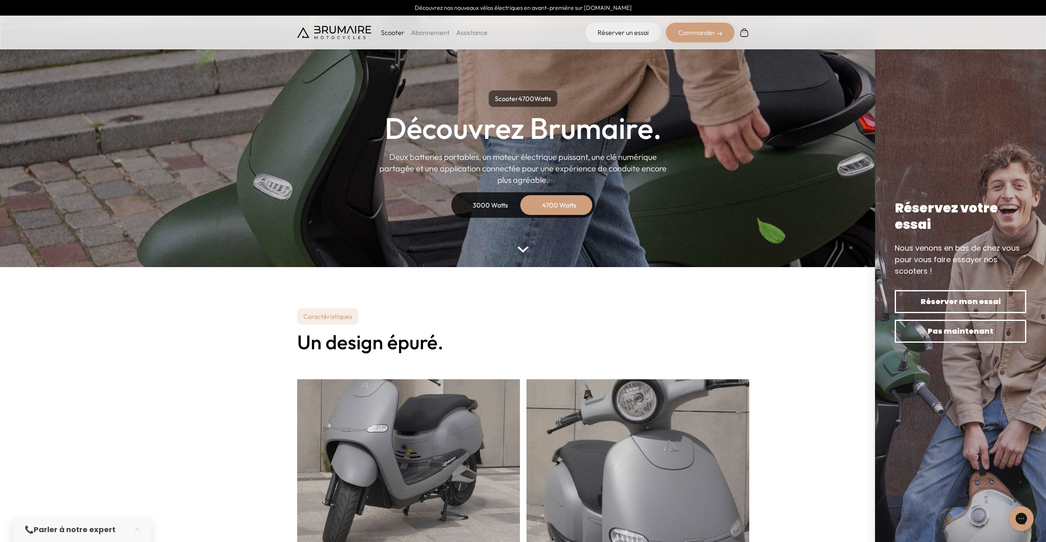
click at [486, 203] on div "3000 Watts" at bounding box center [491, 205] width 66 height 20
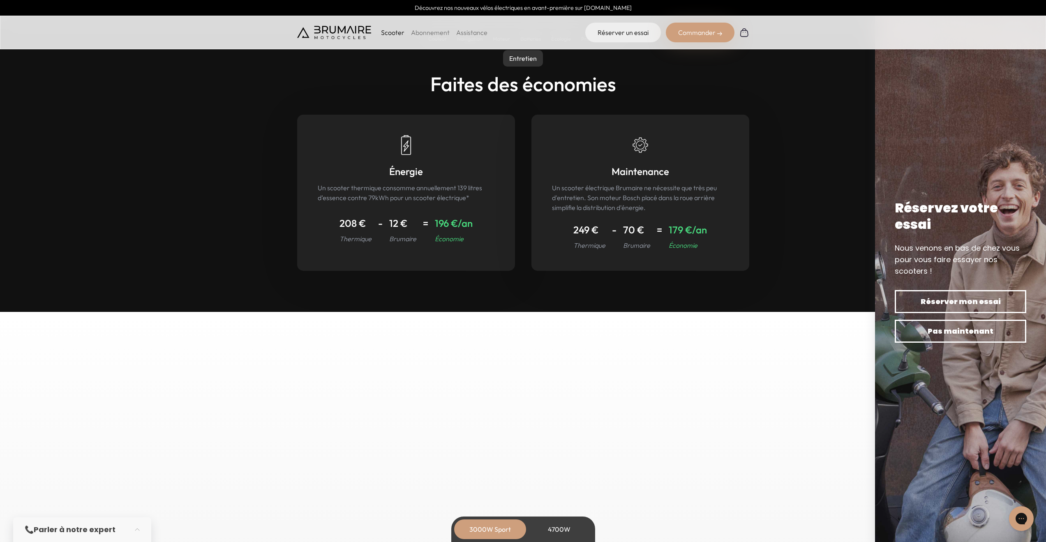
scroll to position [3886, 0]
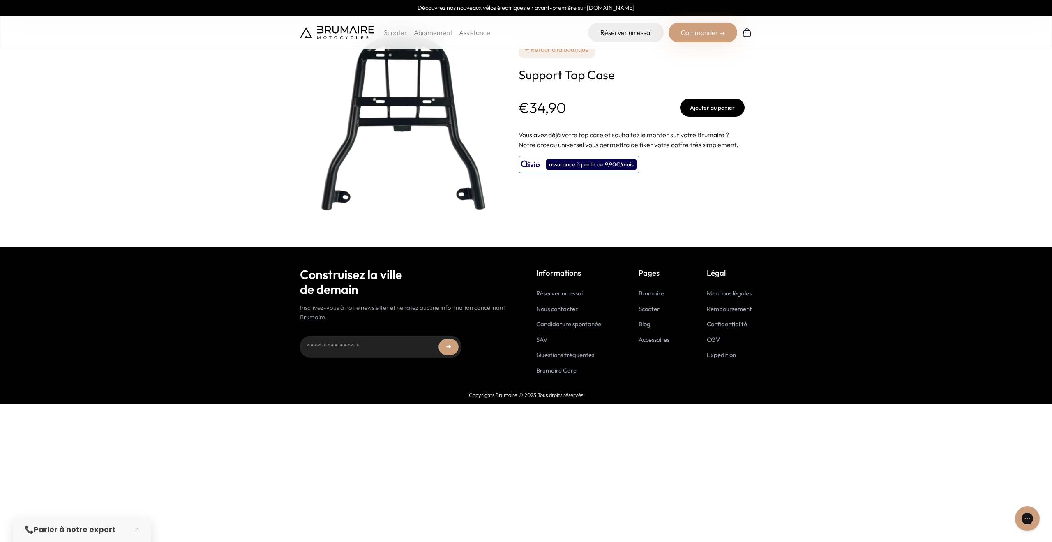
click at [671, 161] on div "**********" at bounding box center [632, 123] width 226 height 247
click at [500, 66] on img at bounding box center [403, 124] width 206 height 206
click at [541, 51] on link "← Retour à la boutique" at bounding box center [557, 49] width 76 height 16
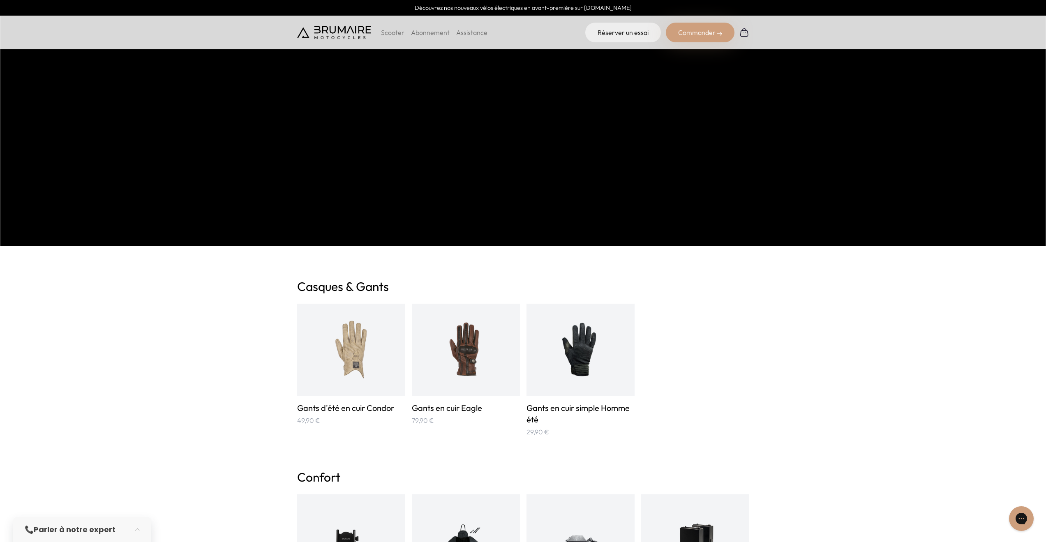
scroll to position [543, 0]
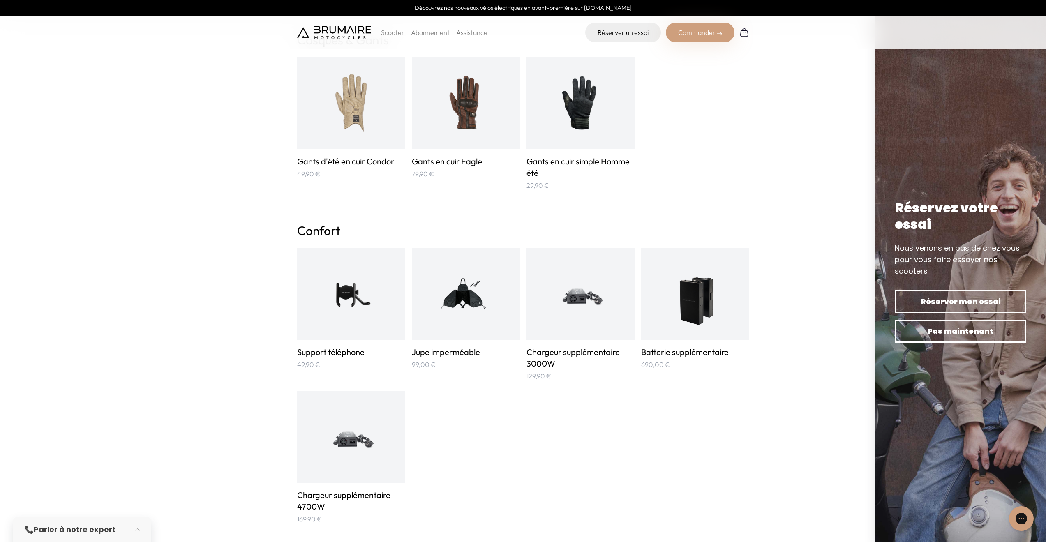
click at [347, 296] on img at bounding box center [351, 294] width 72 height 72
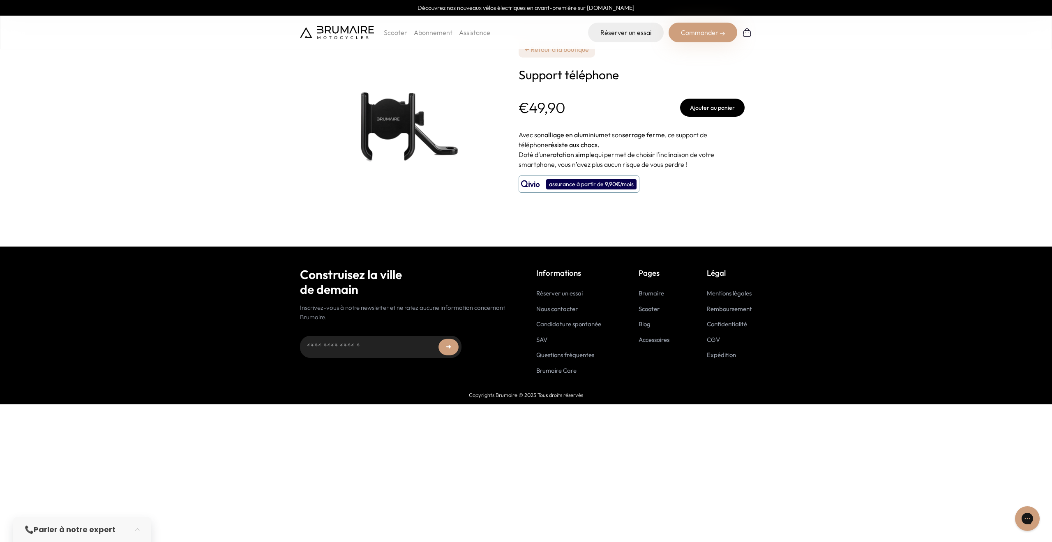
click at [414, 112] on img at bounding box center [403, 124] width 206 height 206
click at [395, 31] on p "Scooter" at bounding box center [395, 33] width 23 height 10
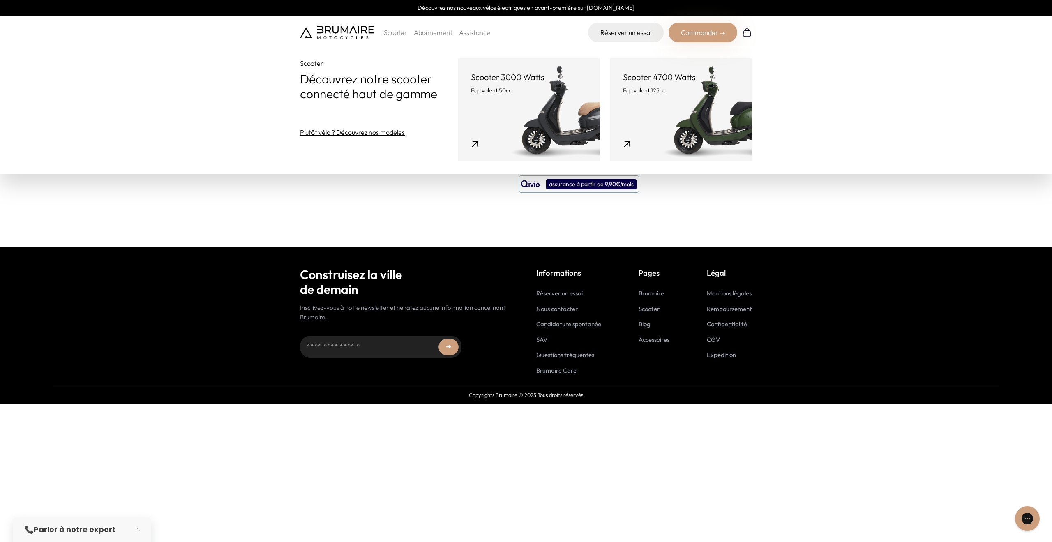
click at [533, 101] on link "Scooter 3000 Watts Équivalent 50cc" at bounding box center [529, 109] width 142 height 103
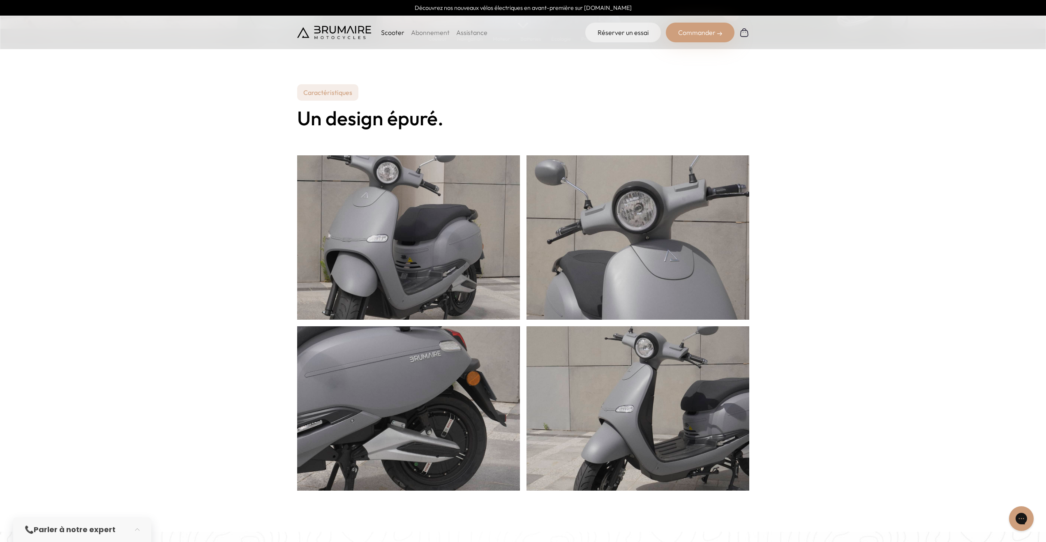
scroll to position [247, 0]
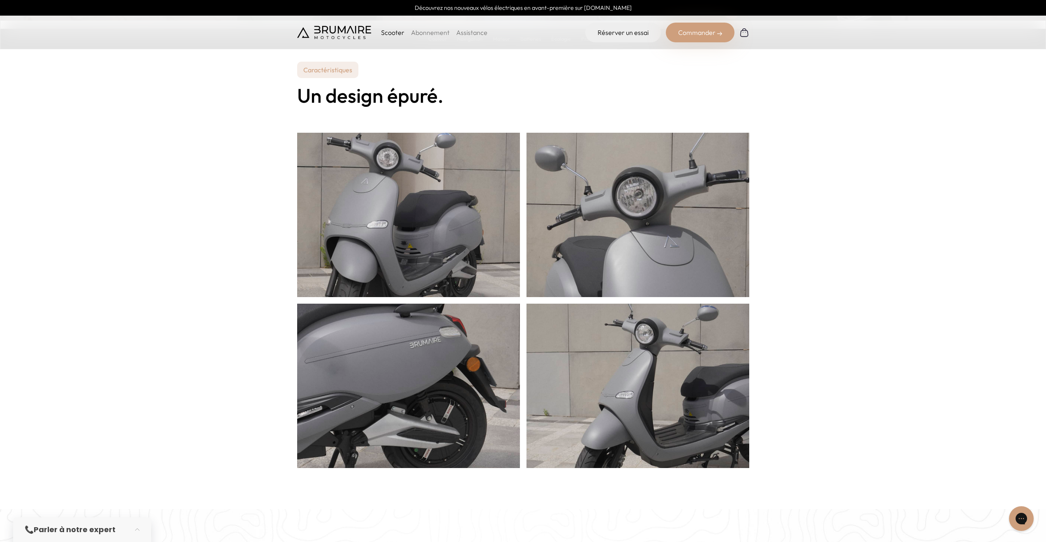
click at [437, 224] on img at bounding box center [408, 216] width 223 height 247
click at [439, 358] on img at bounding box center [408, 387] width 223 height 247
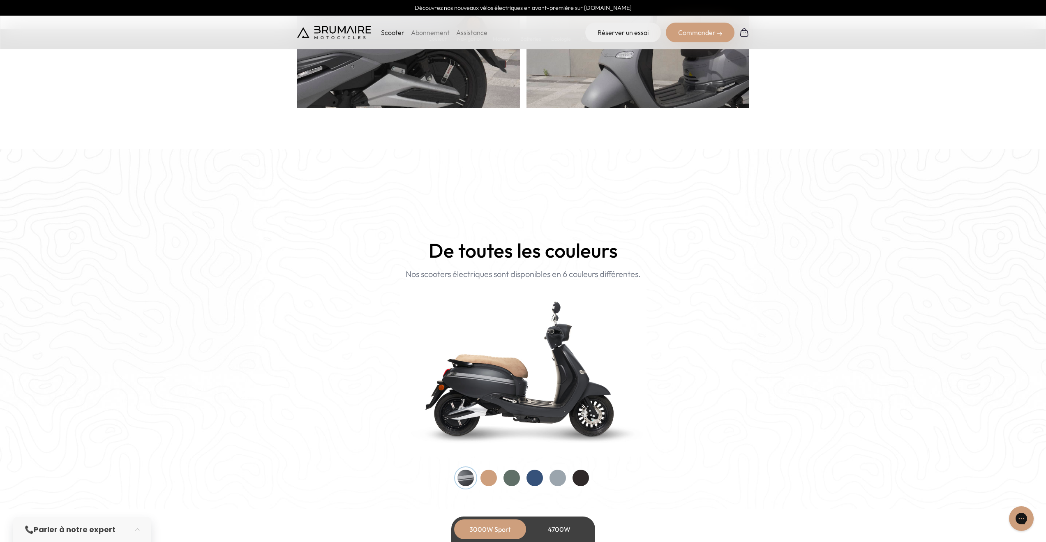
scroll to position [641, 0]
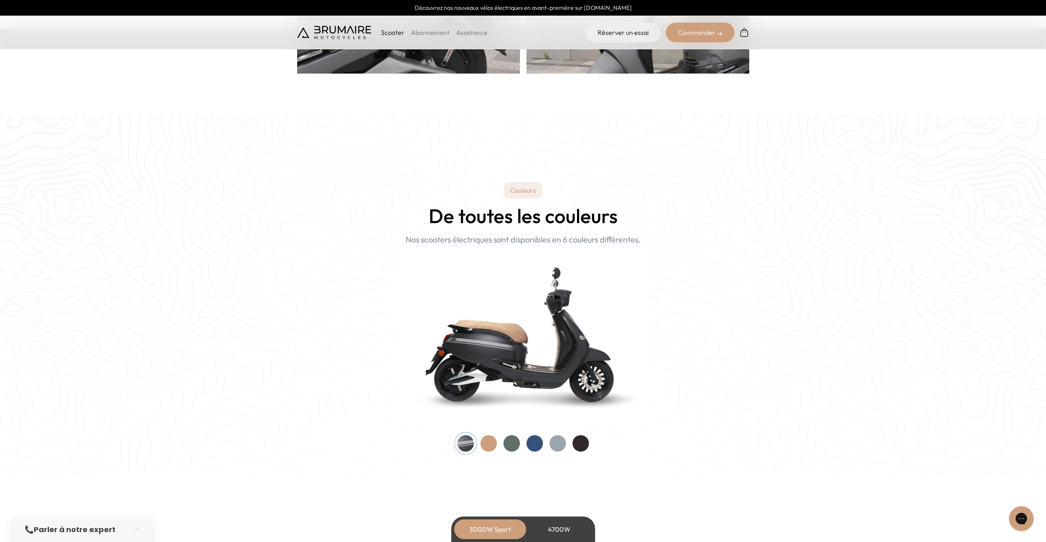
click at [488, 444] on div at bounding box center [489, 443] width 16 height 16
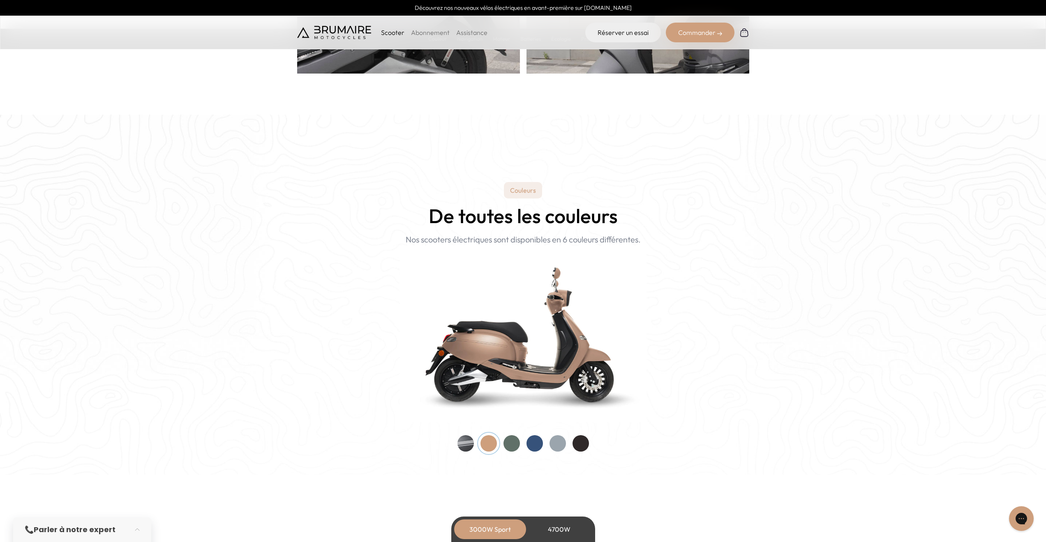
click at [511, 444] on div at bounding box center [512, 443] width 16 height 16
click at [533, 443] on div at bounding box center [535, 443] width 16 height 16
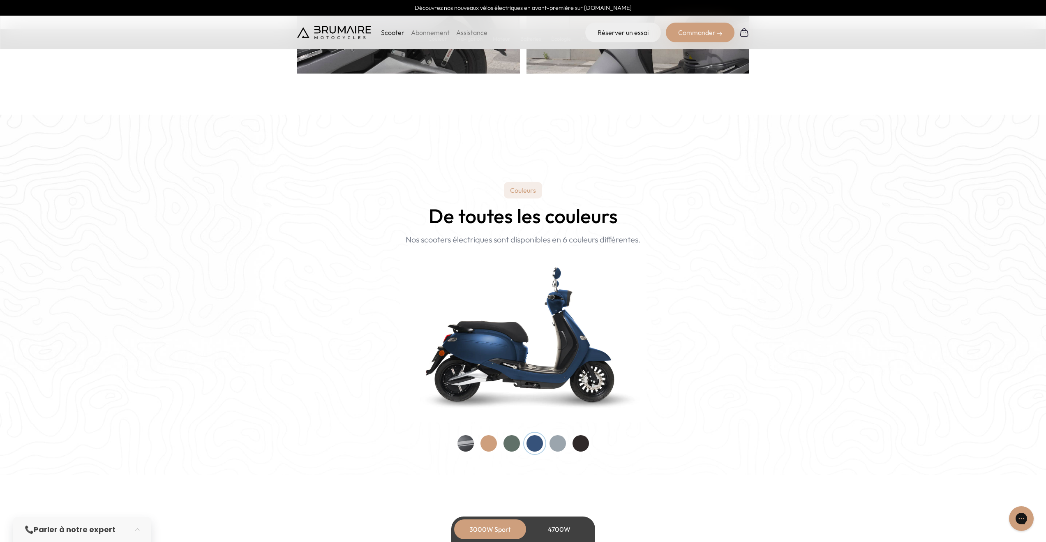
click at [560, 442] on div at bounding box center [558, 443] width 16 height 16
click at [585, 446] on div at bounding box center [581, 443] width 16 height 16
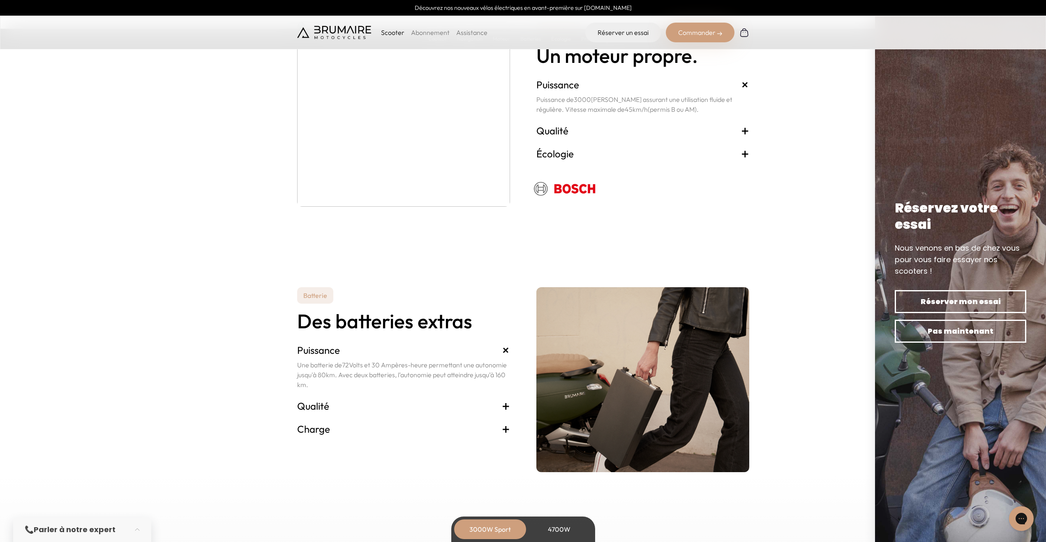
scroll to position [1529, 0]
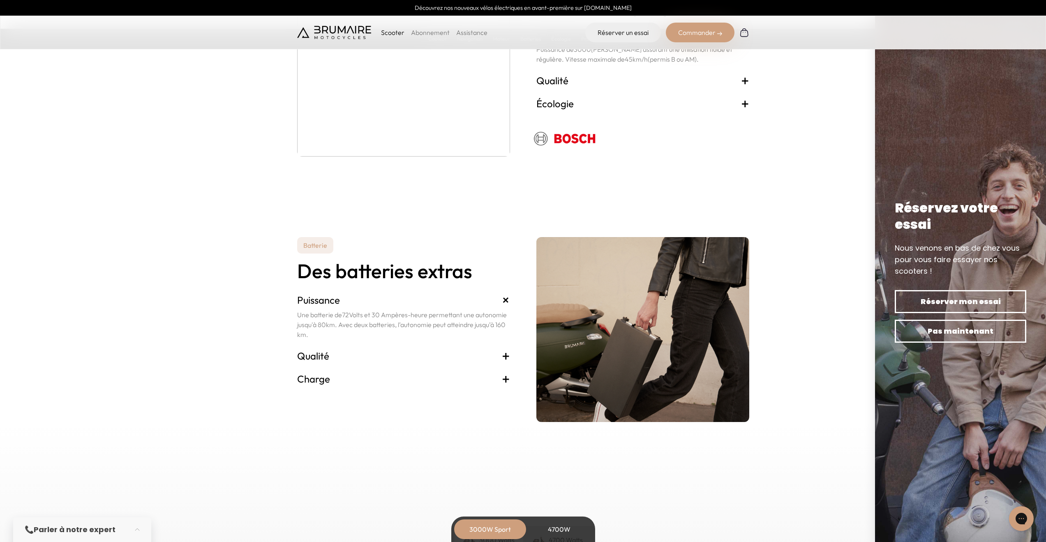
click at [508, 358] on span "+" at bounding box center [506, 355] width 8 height 13
click at [506, 303] on span "+" at bounding box center [506, 300] width 8 height 13
click at [505, 354] on span "+" at bounding box center [506, 355] width 8 height 13
click at [507, 368] on span "+" at bounding box center [506, 369] width 8 height 13
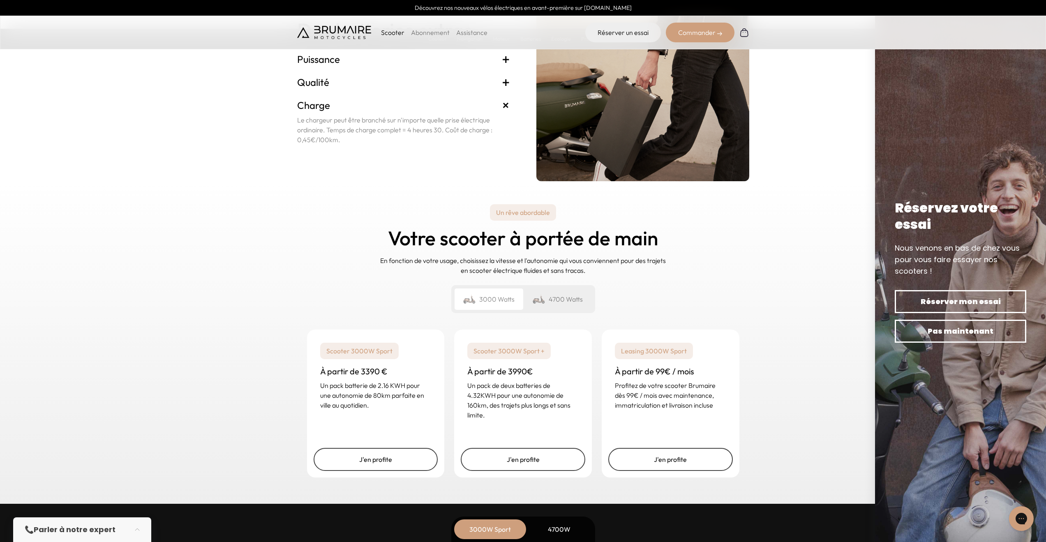
scroll to position [1776, 0]
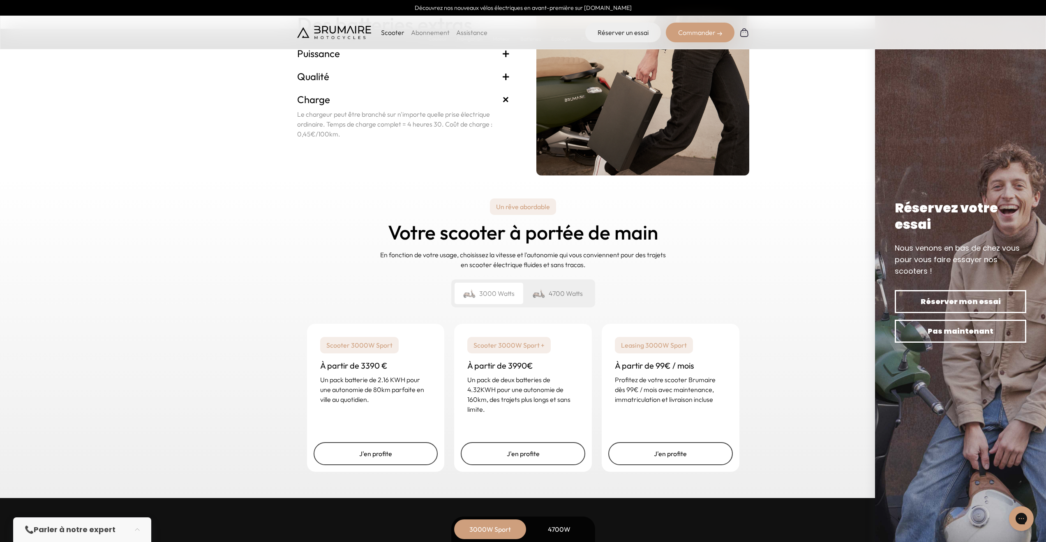
click at [512, 393] on p "Un pack de deux batteries de 4.32KWH pour une autonomie de 160km, des trajets p…" at bounding box center [522, 394] width 111 height 39
click at [509, 341] on p "Scooter 3000W Sport +" at bounding box center [508, 345] width 83 height 16
click at [570, 294] on div "4700 Watts" at bounding box center [557, 293] width 69 height 21
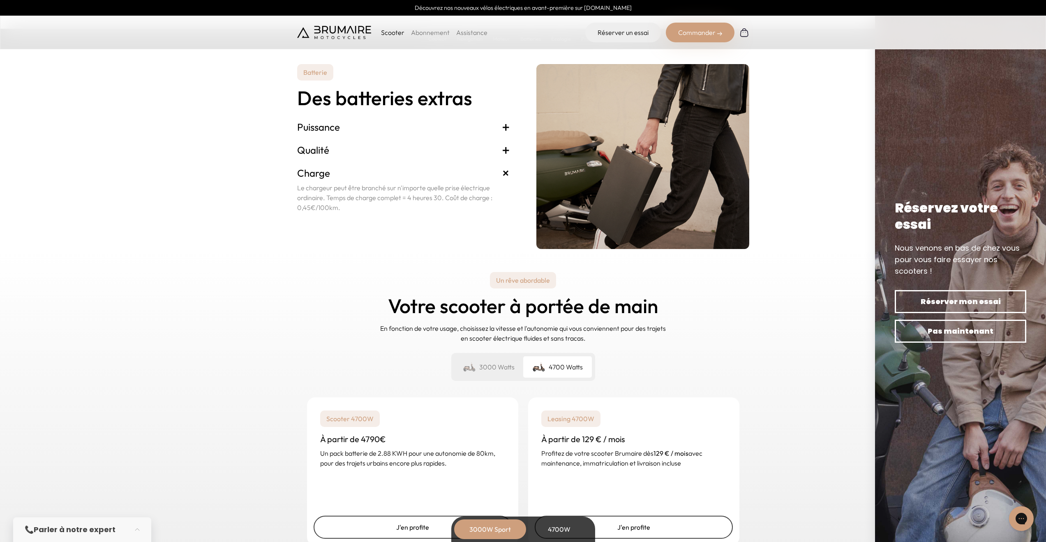
scroll to position [1727, 0]
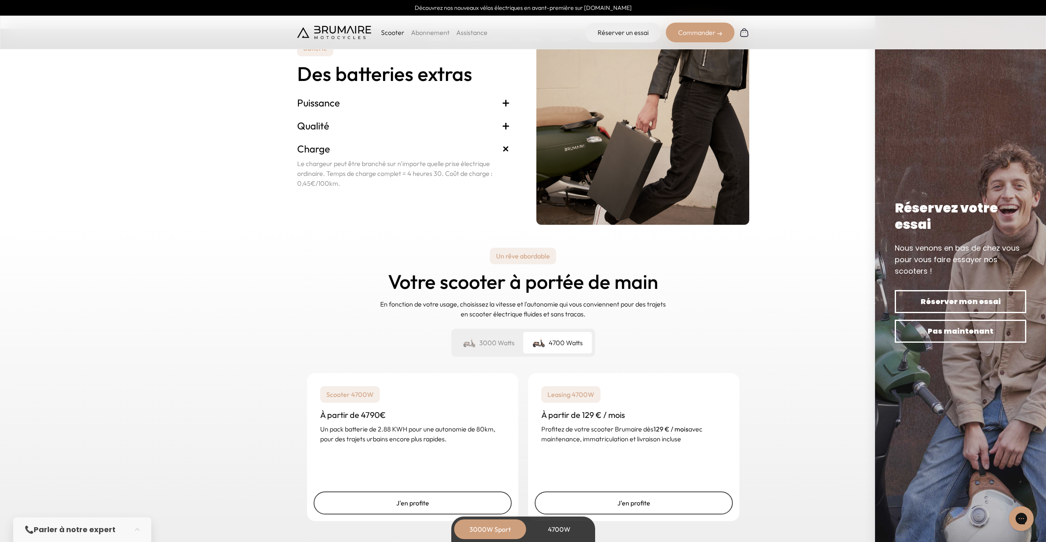
click at [489, 346] on div "3000 Watts" at bounding box center [489, 342] width 69 height 21
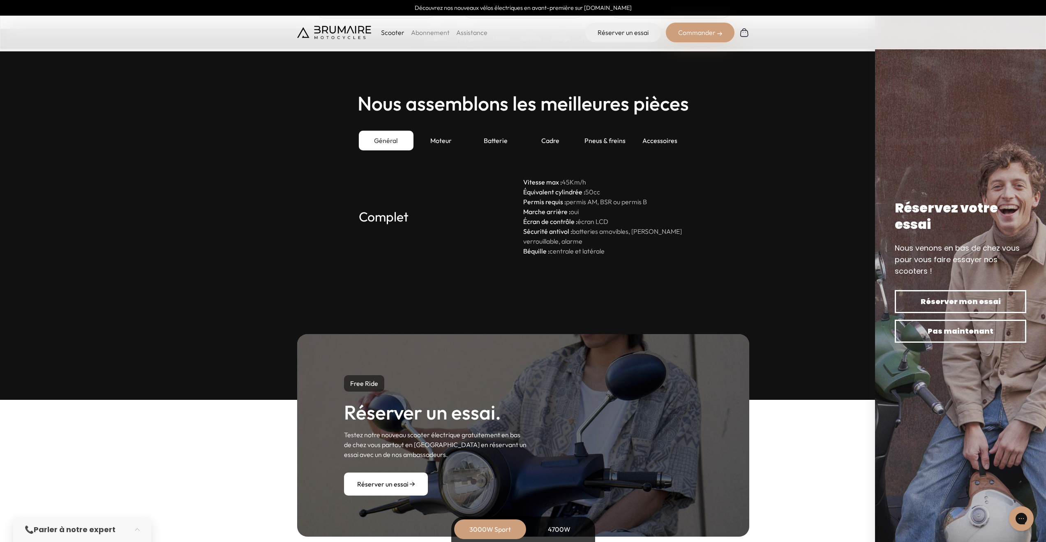
scroll to position [2220, 0]
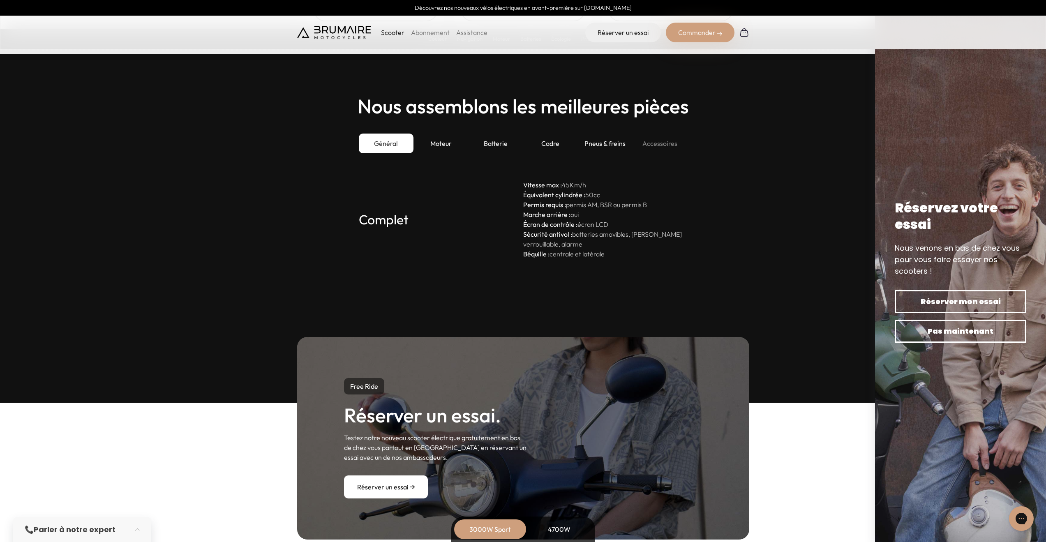
click at [657, 143] on div "Accessoires" at bounding box center [660, 144] width 55 height 20
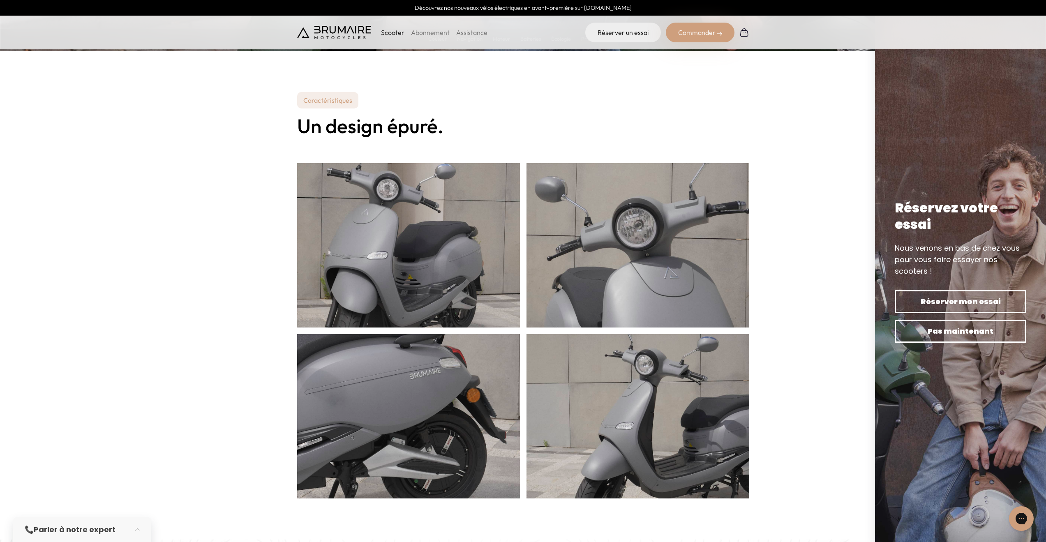
scroll to position [0, 0]
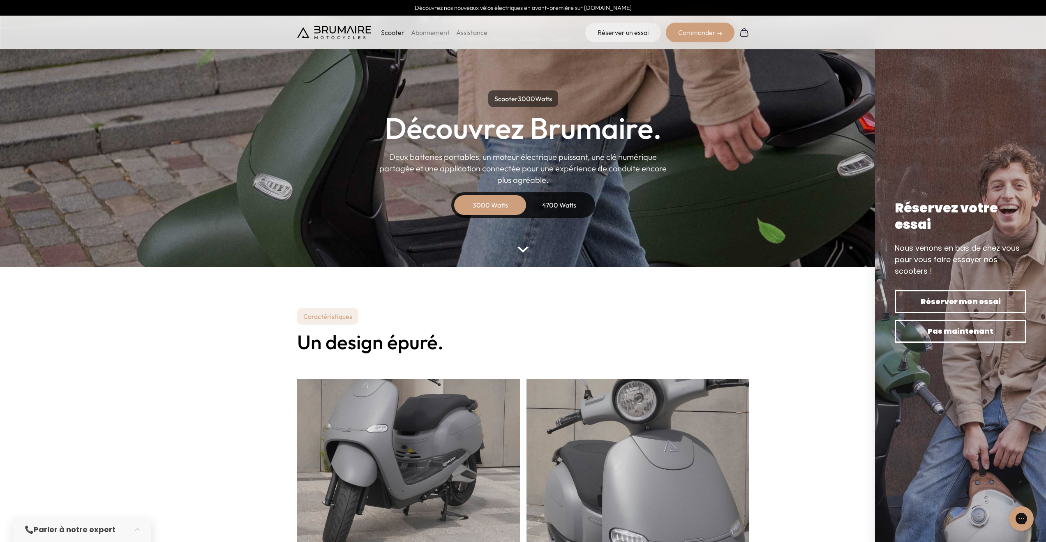
click at [394, 31] on p "Scooter" at bounding box center [392, 33] width 23 height 10
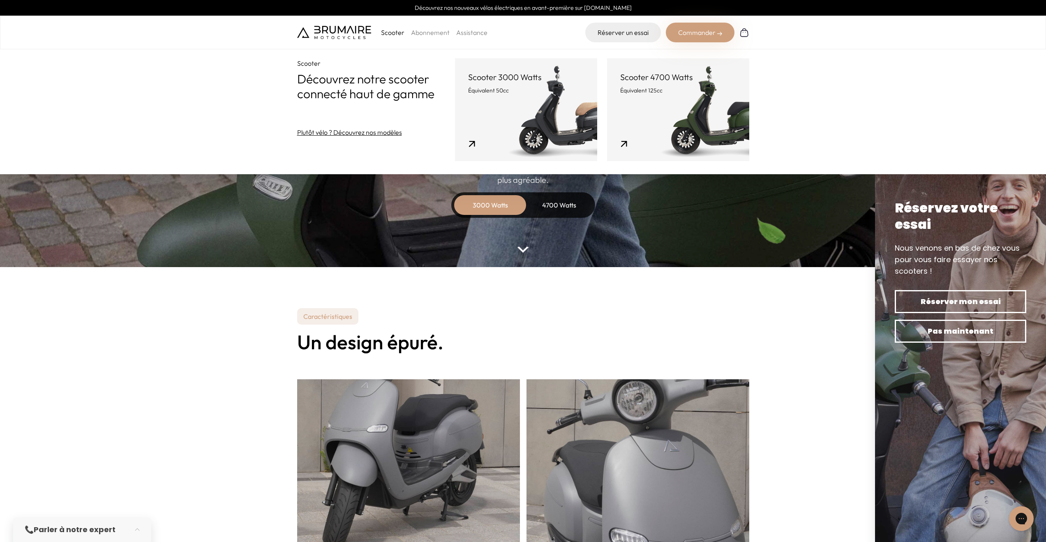
click at [335, 27] on img at bounding box center [334, 32] width 74 height 13
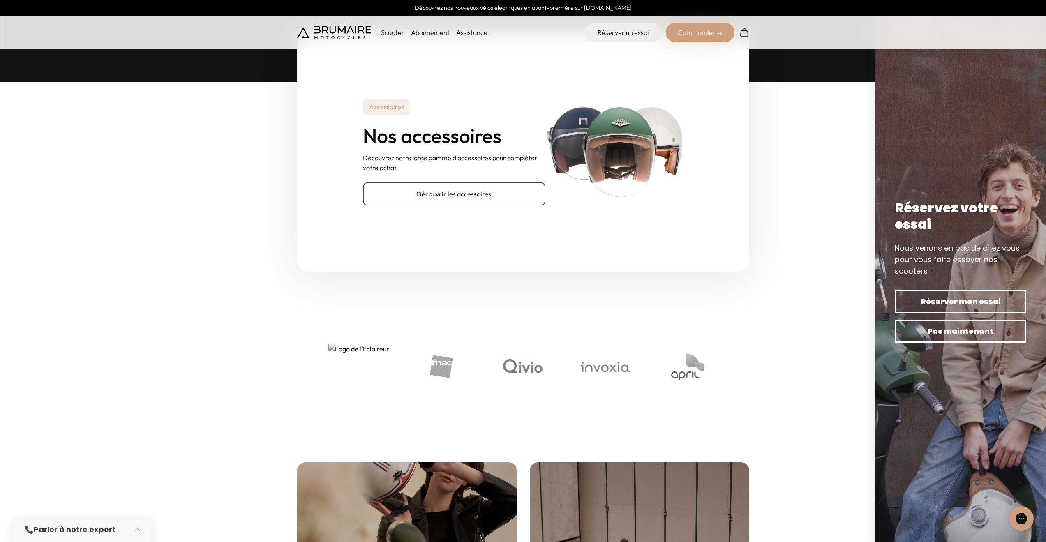
scroll to position [2664, 0]
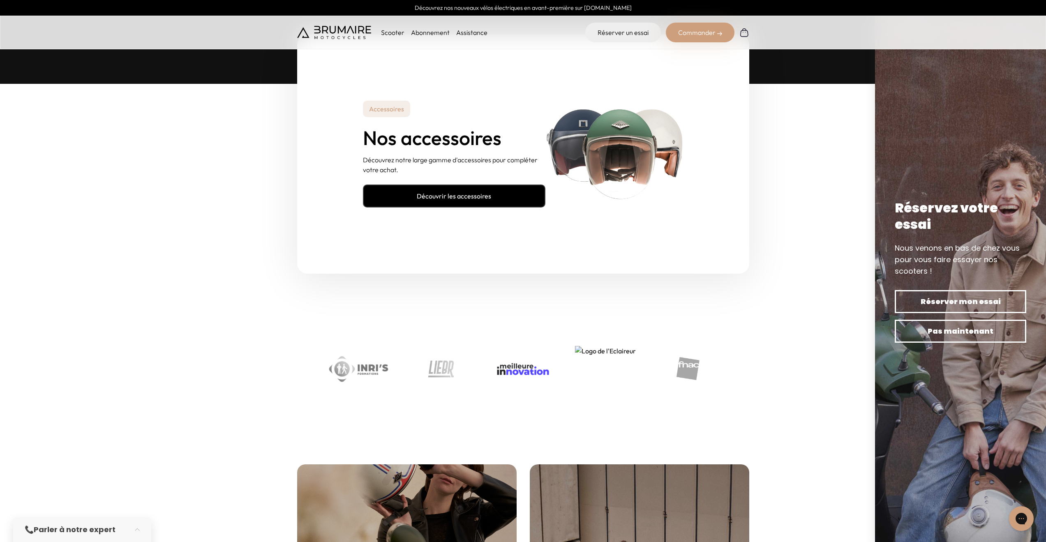
click at [417, 196] on link "Découvrir les accessoires" at bounding box center [454, 196] width 183 height 23
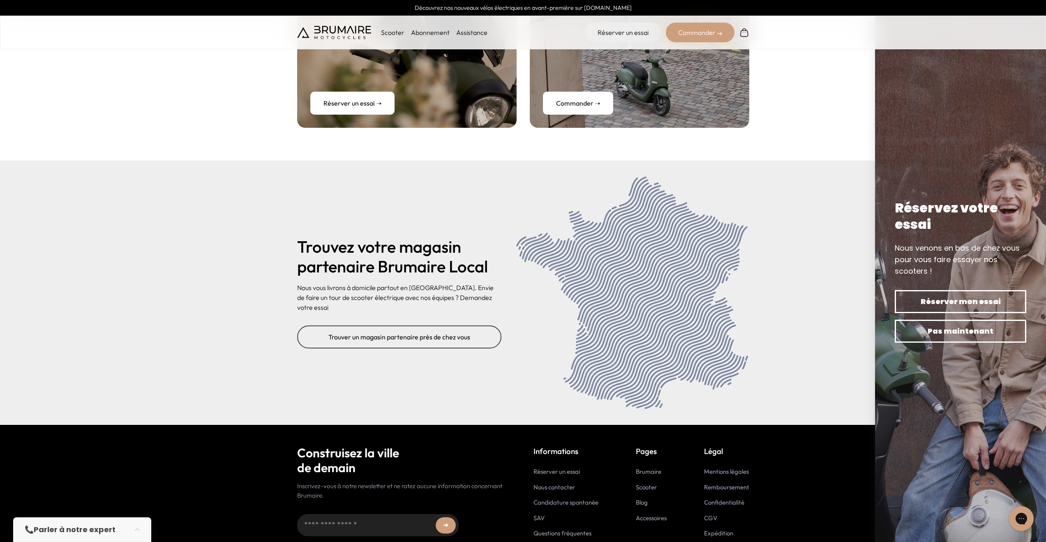
scroll to position [3256, 0]
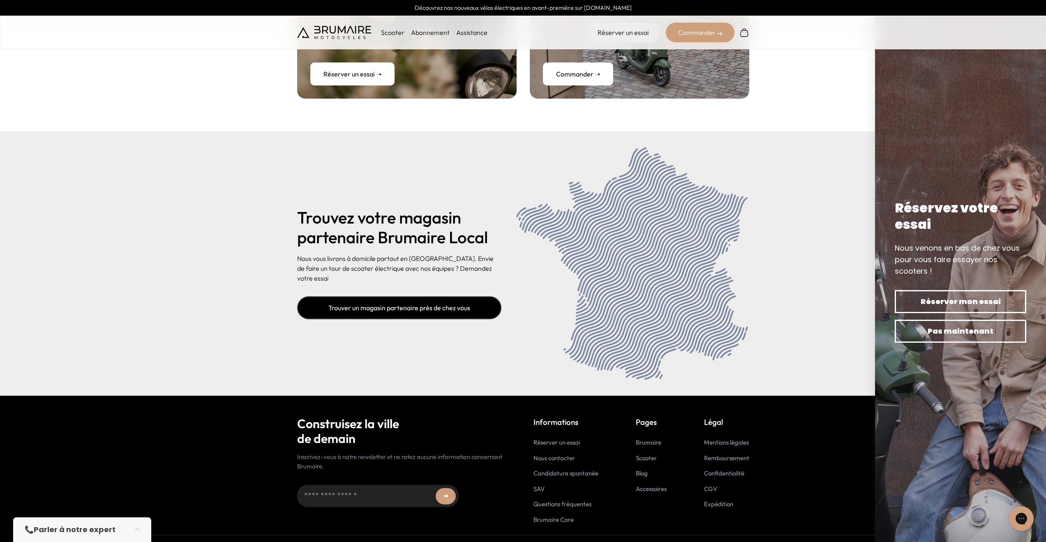
click at [465, 305] on link "Trouver un magasin partenaire près de chez vous" at bounding box center [399, 307] width 204 height 23
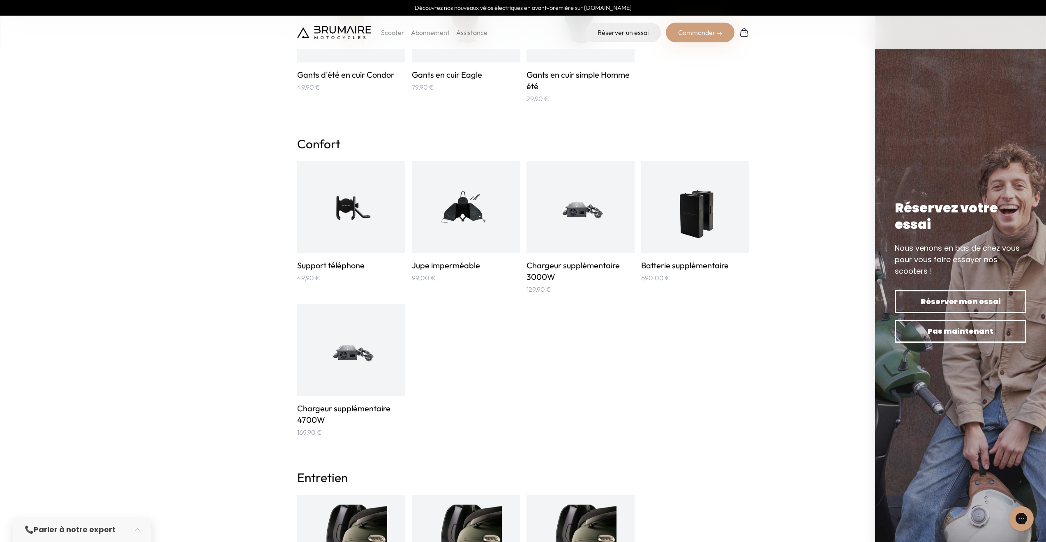
scroll to position [641, 0]
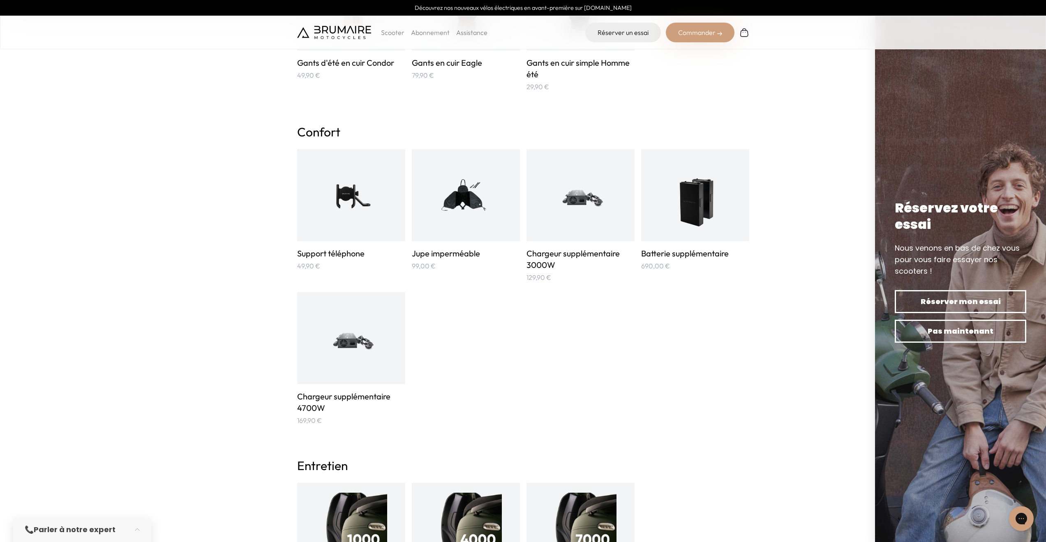
click at [460, 195] on img at bounding box center [466, 195] width 72 height 72
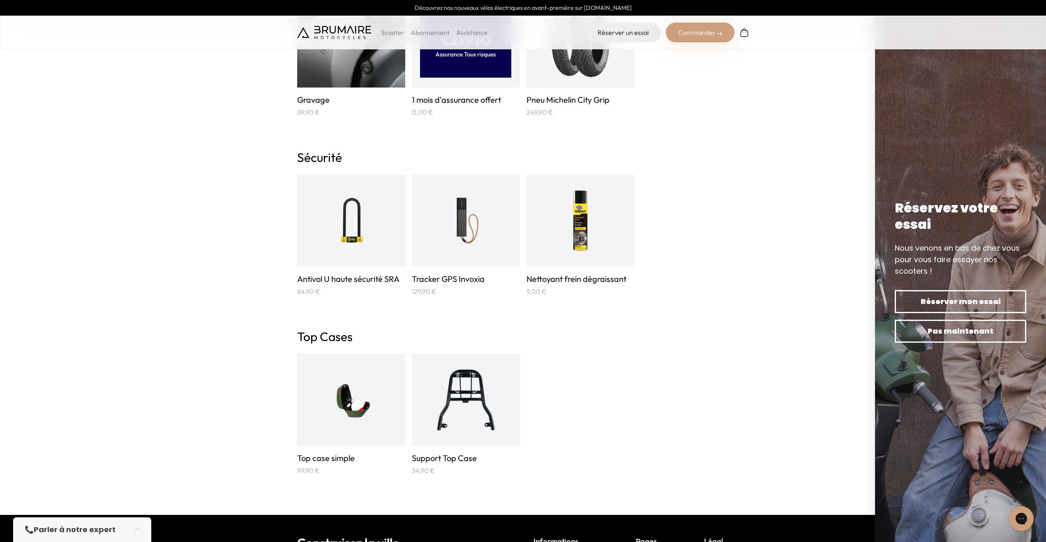
scroll to position [1332, 0]
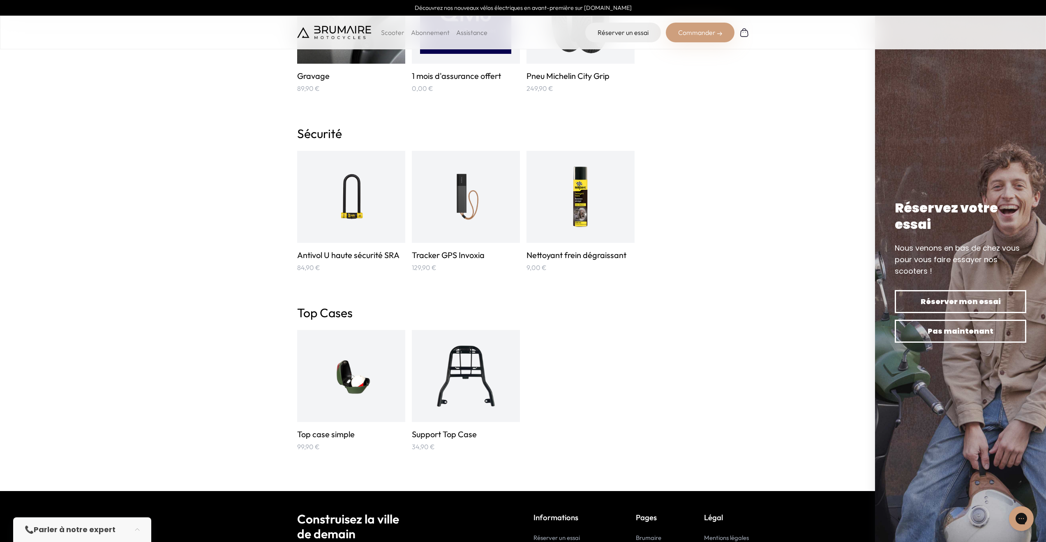
click at [364, 374] on img at bounding box center [351, 376] width 72 height 72
click at [477, 375] on img at bounding box center [466, 376] width 72 height 72
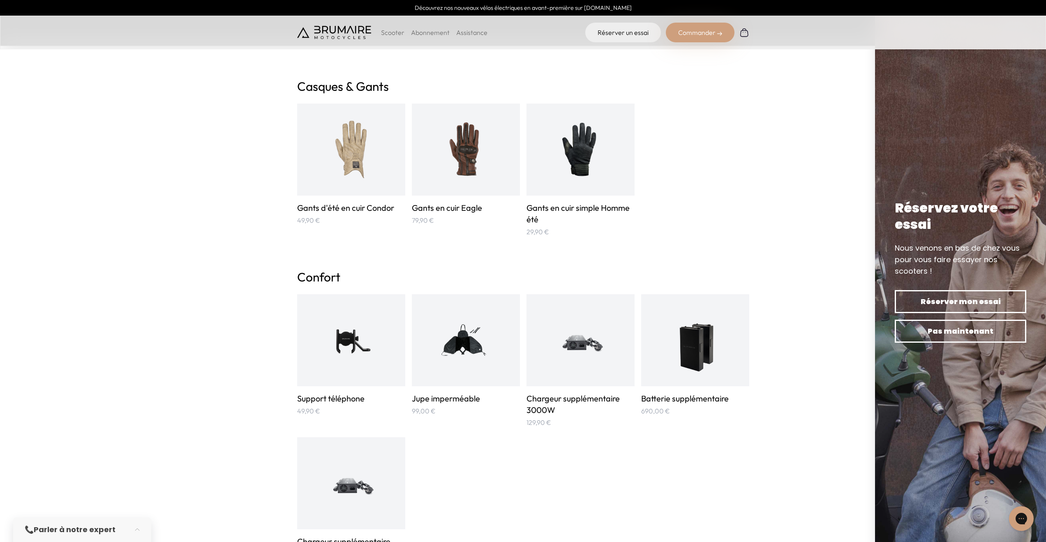
scroll to position [493, 0]
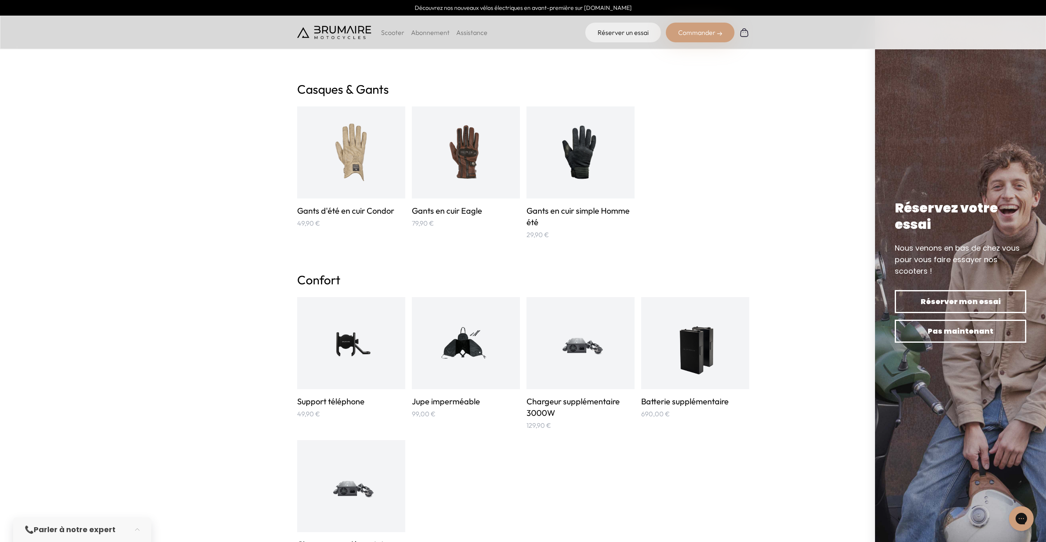
click at [584, 352] on img at bounding box center [580, 343] width 72 height 72
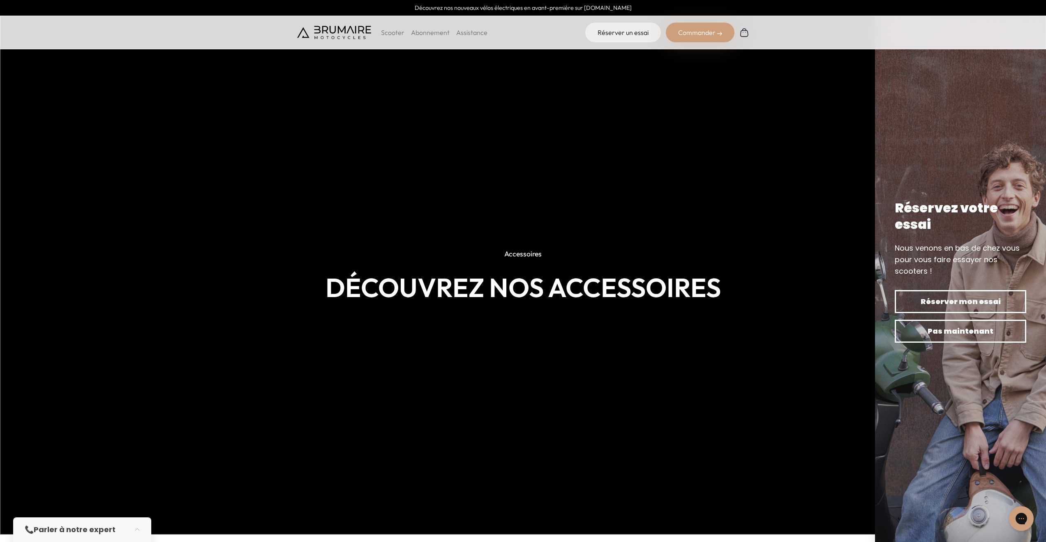
scroll to position [0, 0]
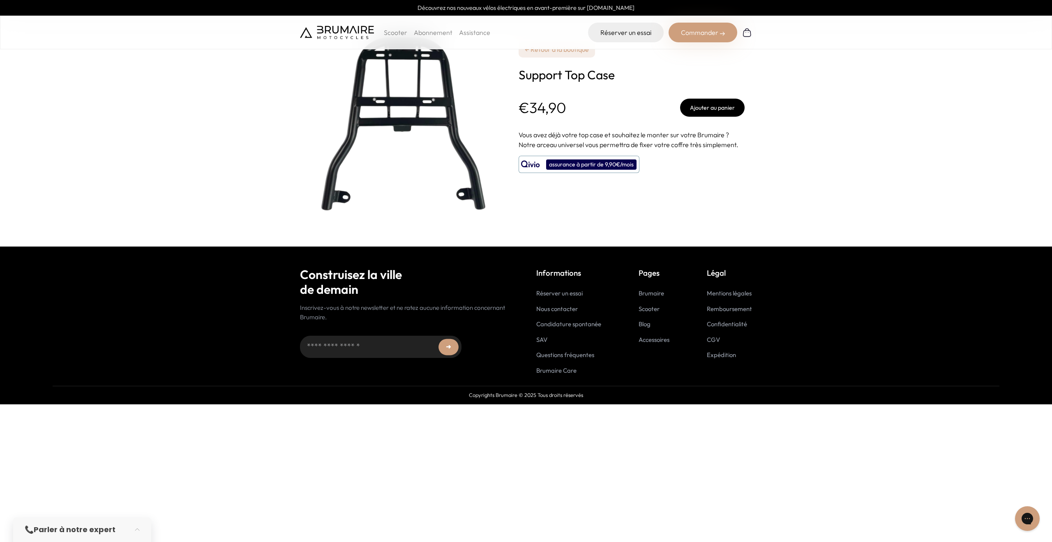
click at [422, 120] on img at bounding box center [403, 124] width 206 height 206
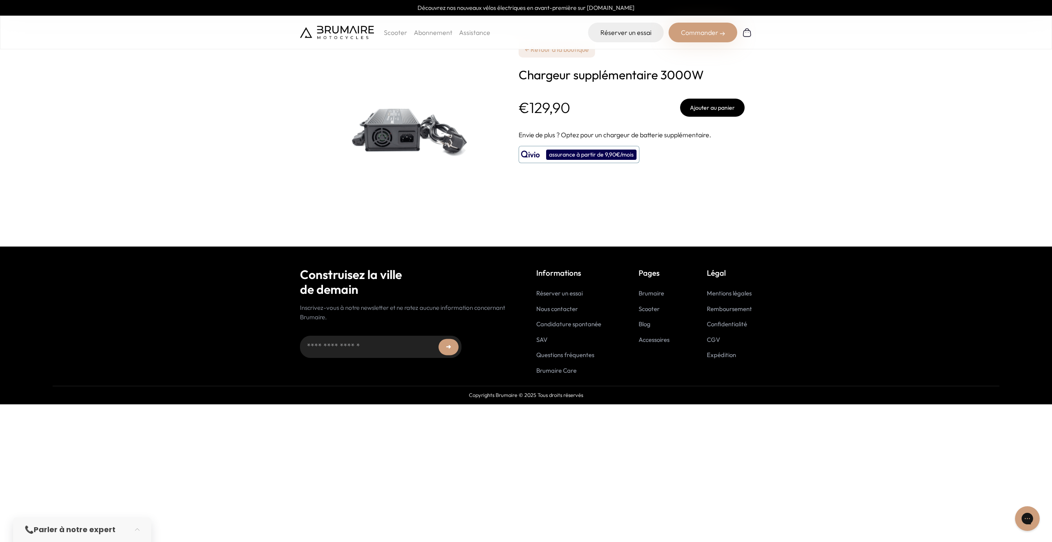
click at [390, 111] on img at bounding box center [403, 124] width 206 height 206
